Goal: Information Seeking & Learning: Check status

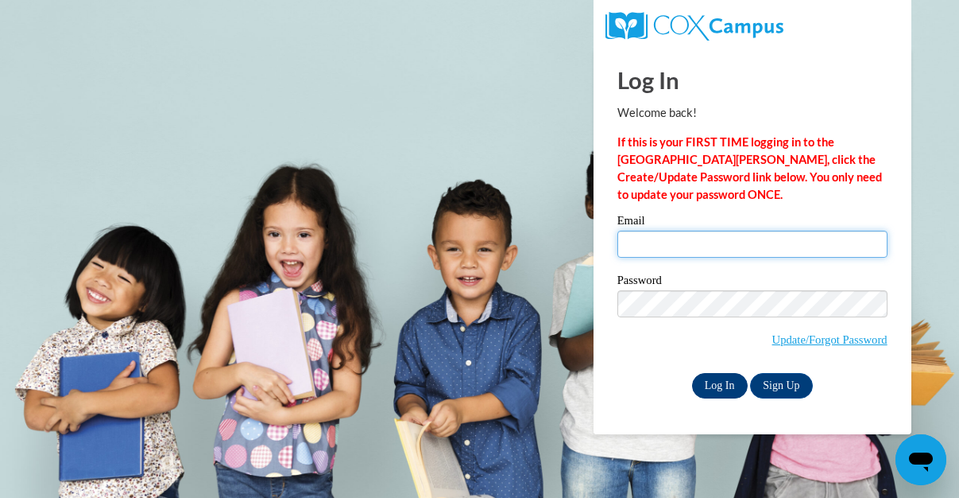
type input "deebrew40@gmail.com"
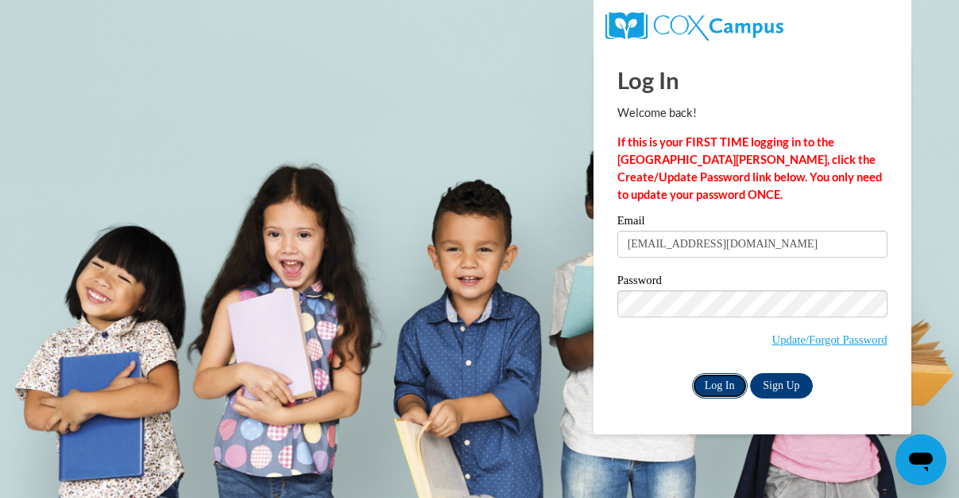
click at [716, 389] on input "Log In" at bounding box center [720, 385] width 56 height 25
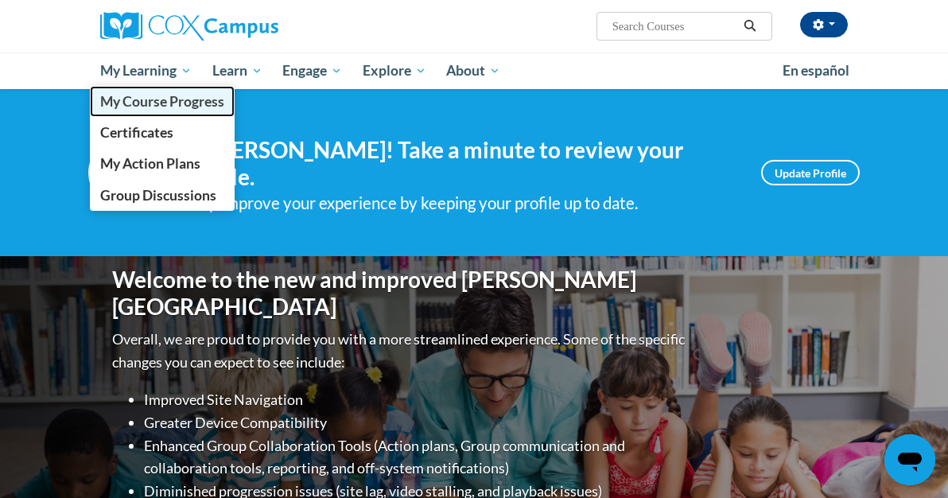
click at [100, 99] on span "My Course Progress" at bounding box center [162, 101] width 124 height 17
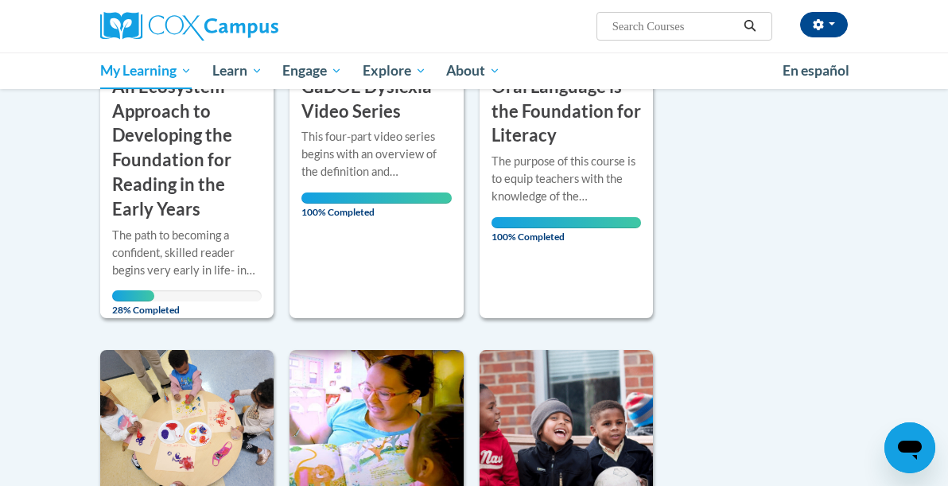
scroll to position [481, 0]
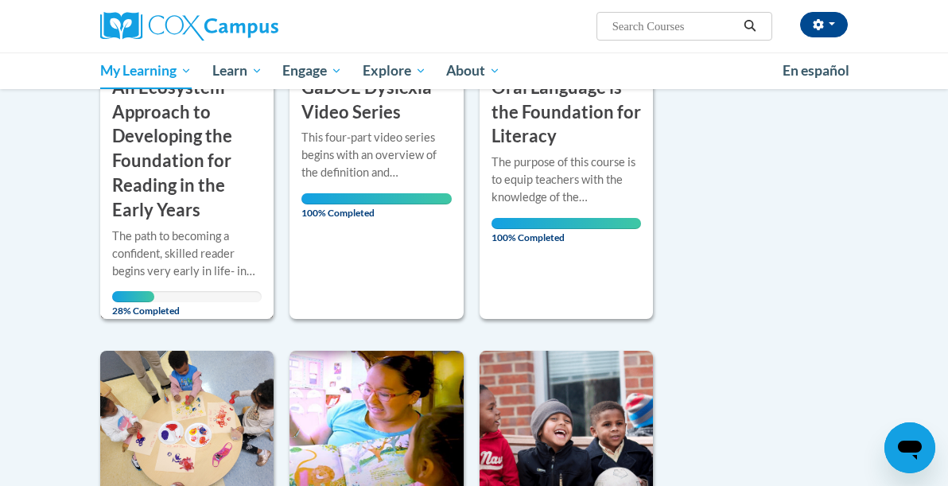
click at [134, 176] on h3 "An Ecosystem Approach to Developing the Foundation for Reading in the Early Yea…" at bounding box center [186, 149] width 149 height 147
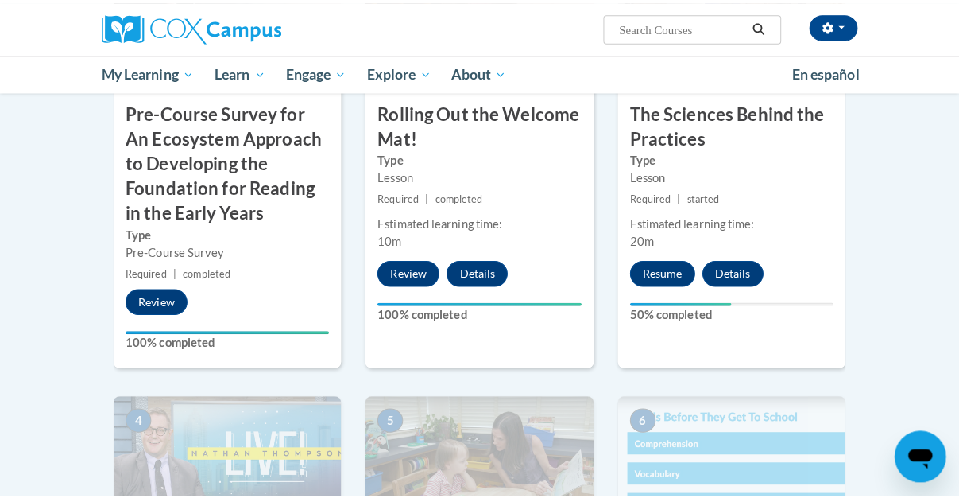
scroll to position [581, 0]
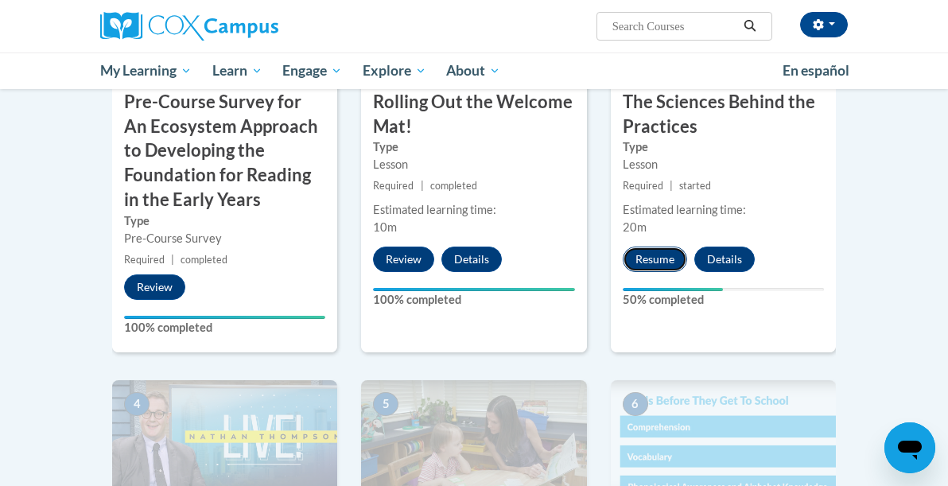
click at [677, 253] on button "Resume" at bounding box center [654, 258] width 64 height 25
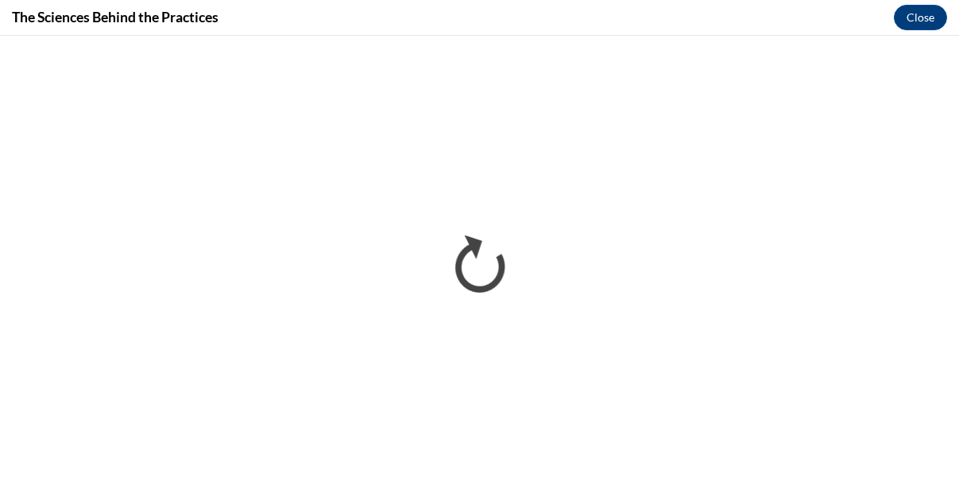
scroll to position [0, 0]
